Goal: Task Accomplishment & Management: Complete application form

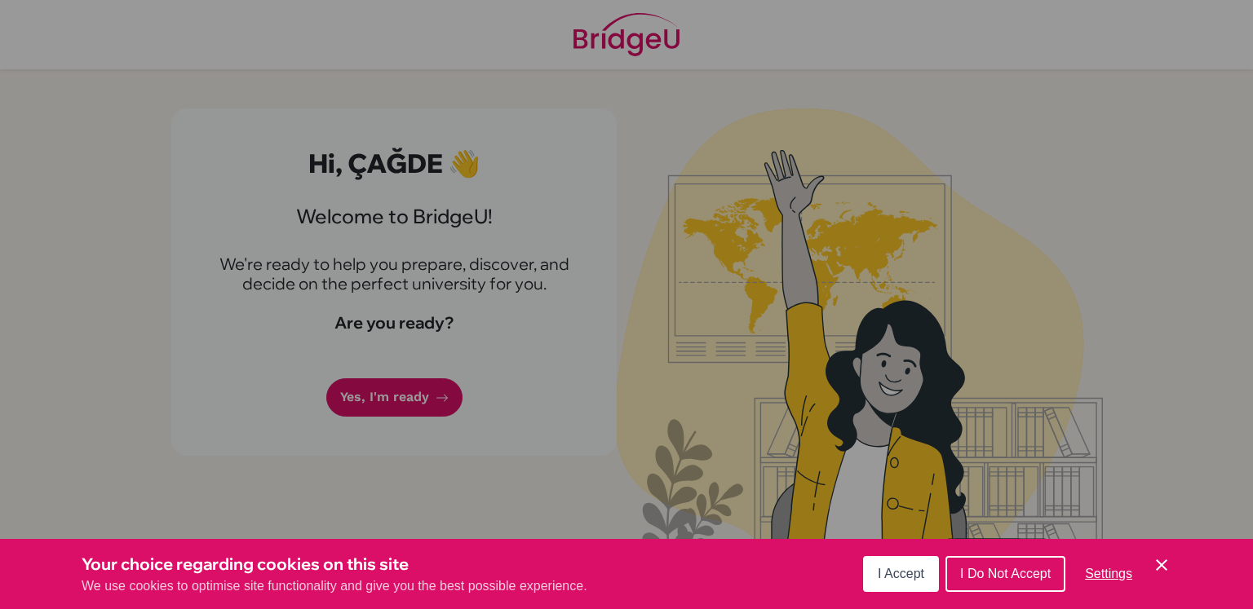
click at [1151, 562] on div "I Accept I Do Not Accept Settings Cookie Control Close Icon" at bounding box center [1017, 574] width 308 height 42
click at [1161, 559] on icon "Cookie Control Close Icon" at bounding box center [1161, 565] width 20 height 20
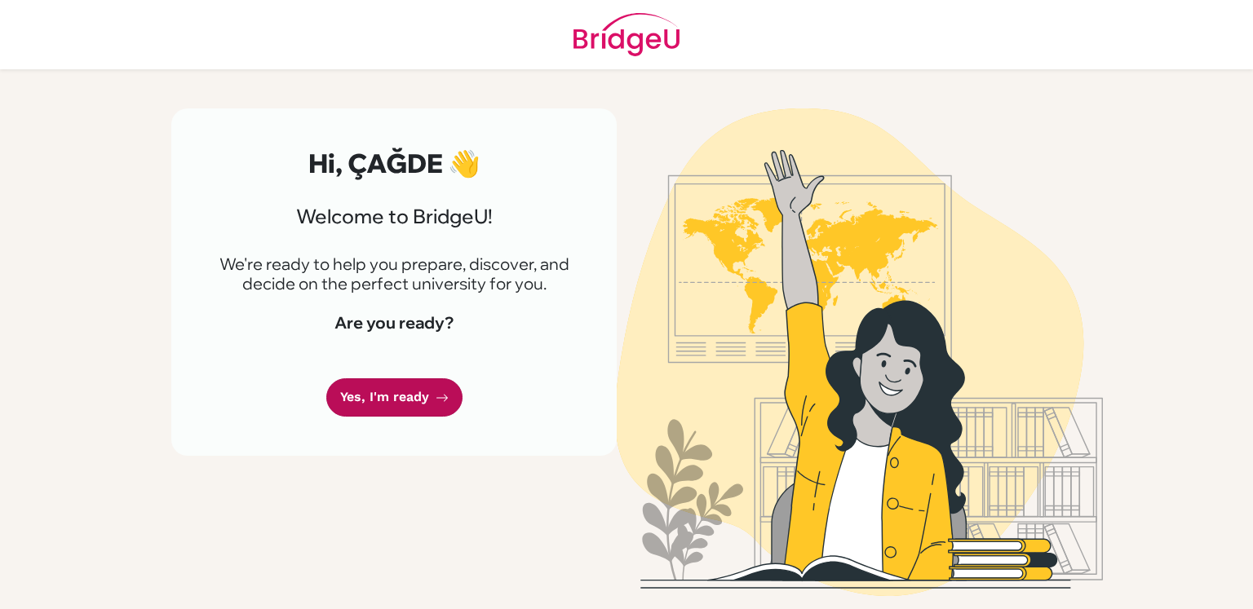
click at [411, 395] on link "Yes, I'm ready" at bounding box center [394, 397] width 136 height 38
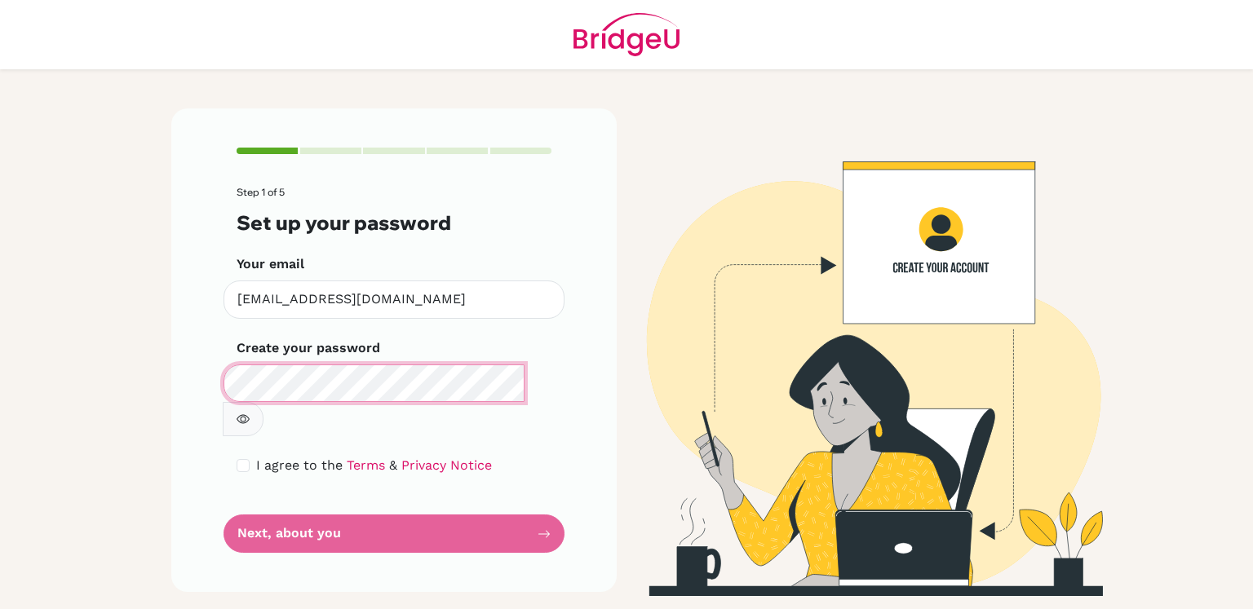
click at [187, 353] on div "Step 1 of 5 Set up your password Your email 213031@ogrenci.tedankara.k12.tr Inv…" at bounding box center [393, 350] width 445 height 484
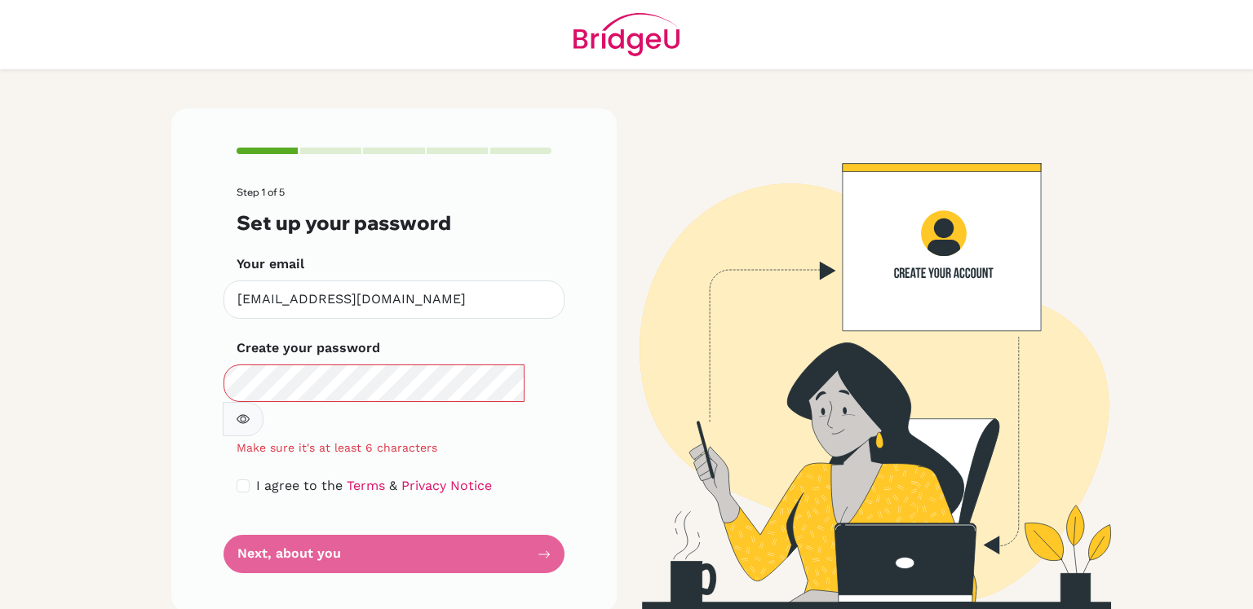
click at [250, 413] on icon "button" at bounding box center [242, 419] width 13 height 13
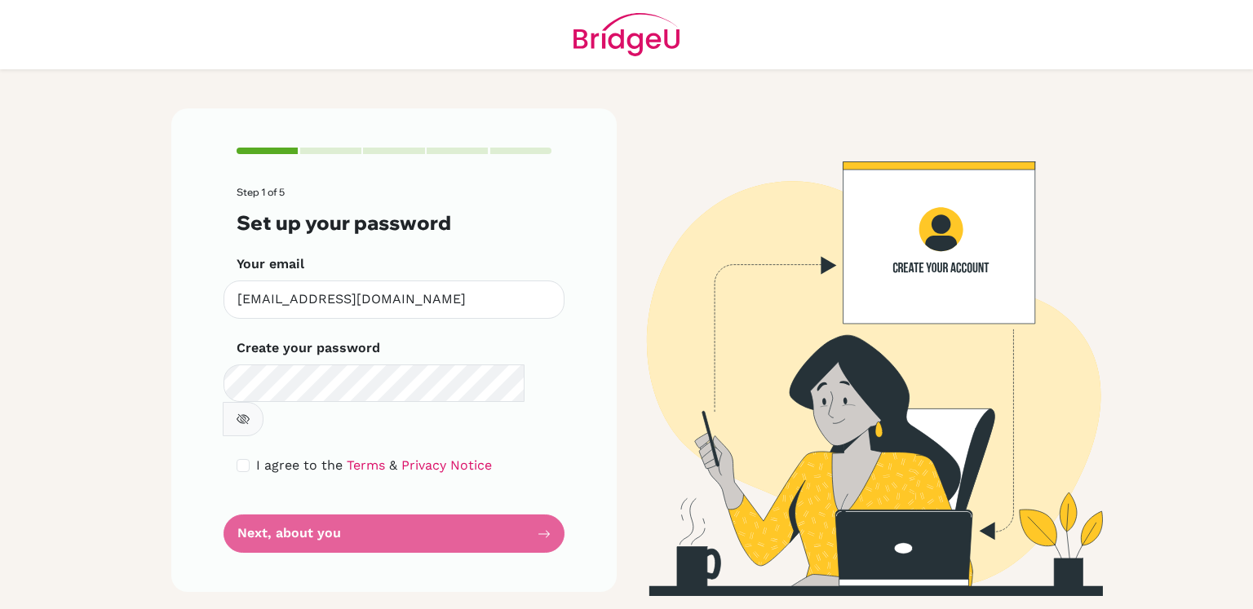
click at [447, 507] on form "Step 1 of 5 Set up your password Your email 213031@ogrenci.tedankara.k12.tr Inv…" at bounding box center [393, 370] width 315 height 366
click at [242, 459] on input "checkbox" at bounding box center [242, 465] width 13 height 13
checkbox input "true"
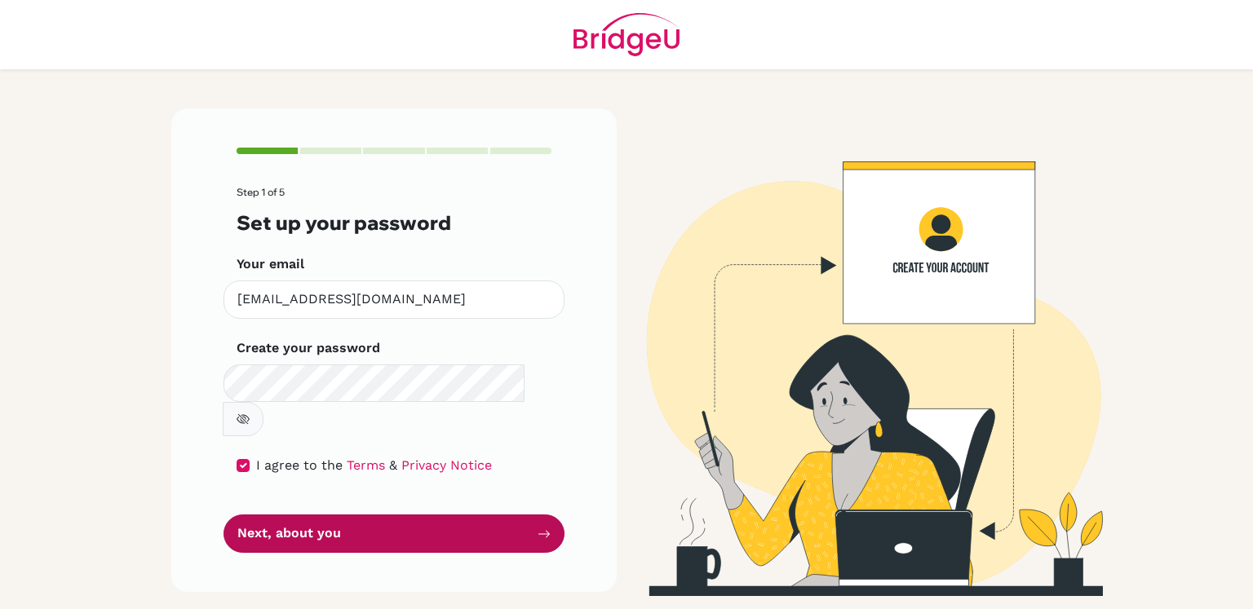
click at [303, 515] on button "Next, about you" at bounding box center [393, 534] width 341 height 38
